Goal: Transaction & Acquisition: Purchase product/service

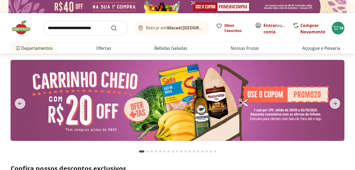
click at [280, 95] on img at bounding box center [178, 100] width 334 height 81
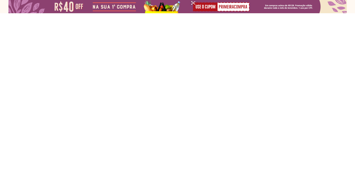
select select "**********"
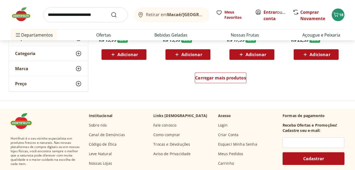
scroll to position [370, 0]
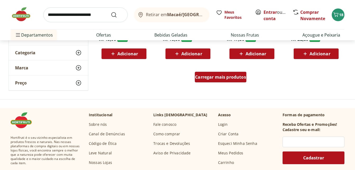
click at [241, 78] on span "Carregar mais produtos" at bounding box center [220, 77] width 51 height 4
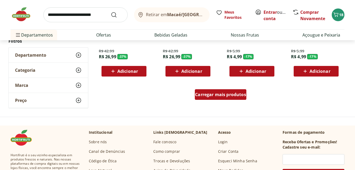
scroll to position [698, 0]
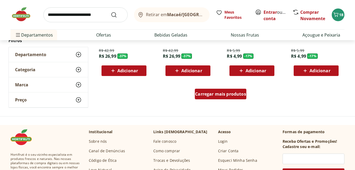
click at [234, 93] on span "Carregar mais produtos" at bounding box center [220, 94] width 51 height 4
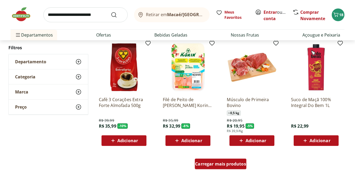
scroll to position [984, 0]
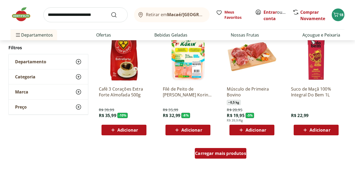
click at [226, 153] on span "Carregar mais produtos" at bounding box center [220, 153] width 51 height 4
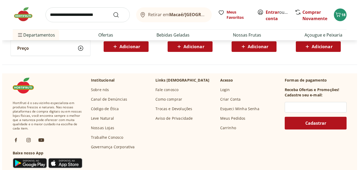
scroll to position [294, 0]
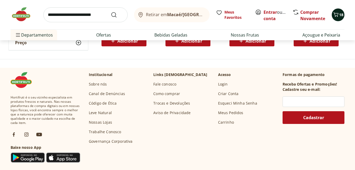
click at [339, 15] on span "18" at bounding box center [341, 14] width 4 height 5
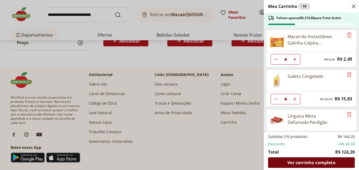
click at [315, 164] on span "Ver carrinho completo" at bounding box center [312, 162] width 48 height 4
